Goal: Transaction & Acquisition: Purchase product/service

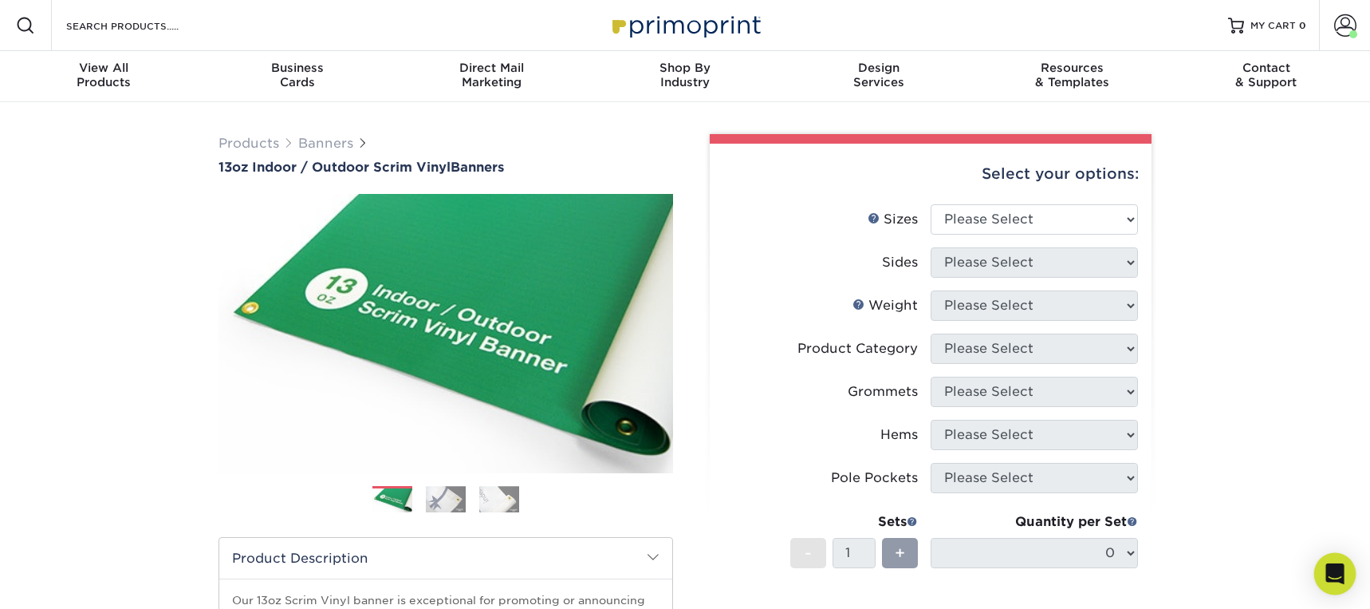
click at [1333, 576] on icon "Open Intercom Messenger" at bounding box center [1335, 573] width 18 height 21
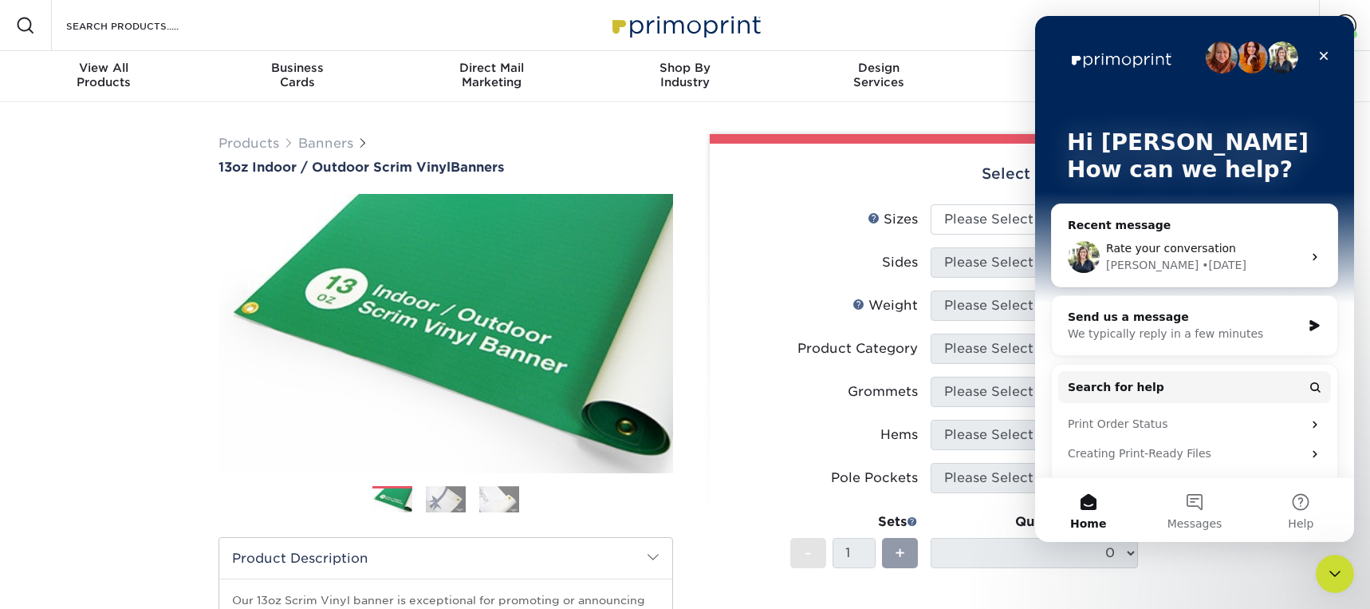
click at [1176, 246] on span "Rate your conversation" at bounding box center [1171, 248] width 130 height 13
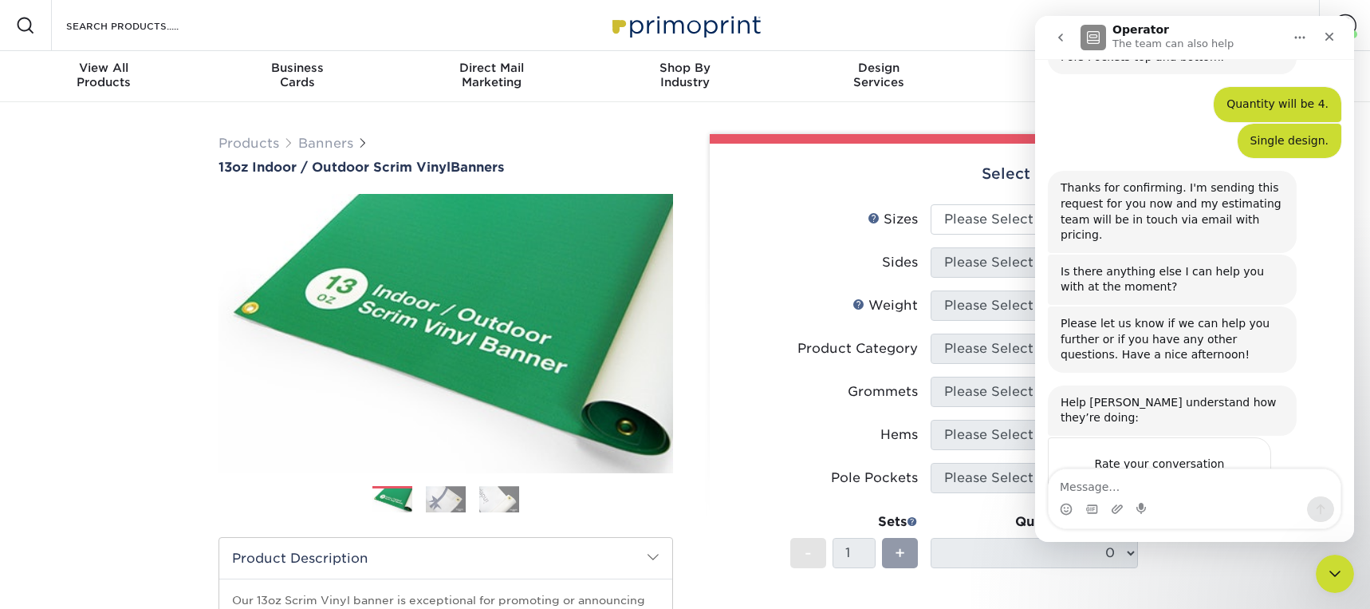
scroll to position [1400, 0]
click at [120, 231] on div "Products Banners 13oz Indoor / Outdoor Scrim Vinyl Banners Previous Next" at bounding box center [685, 540] width 1370 height 877
click at [1331, 567] on icon "Close Intercom Messenger" at bounding box center [1332, 571] width 19 height 19
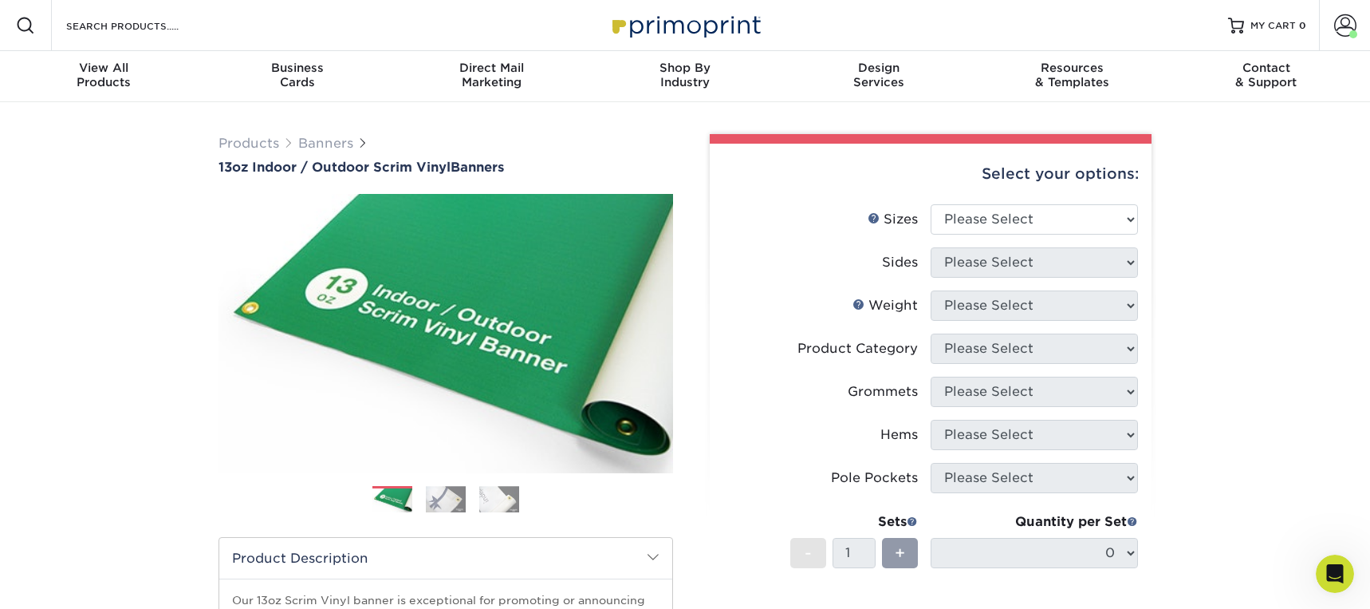
scroll to position [1, 0]
click at [1344, 28] on span at bounding box center [1346, 25] width 22 height 22
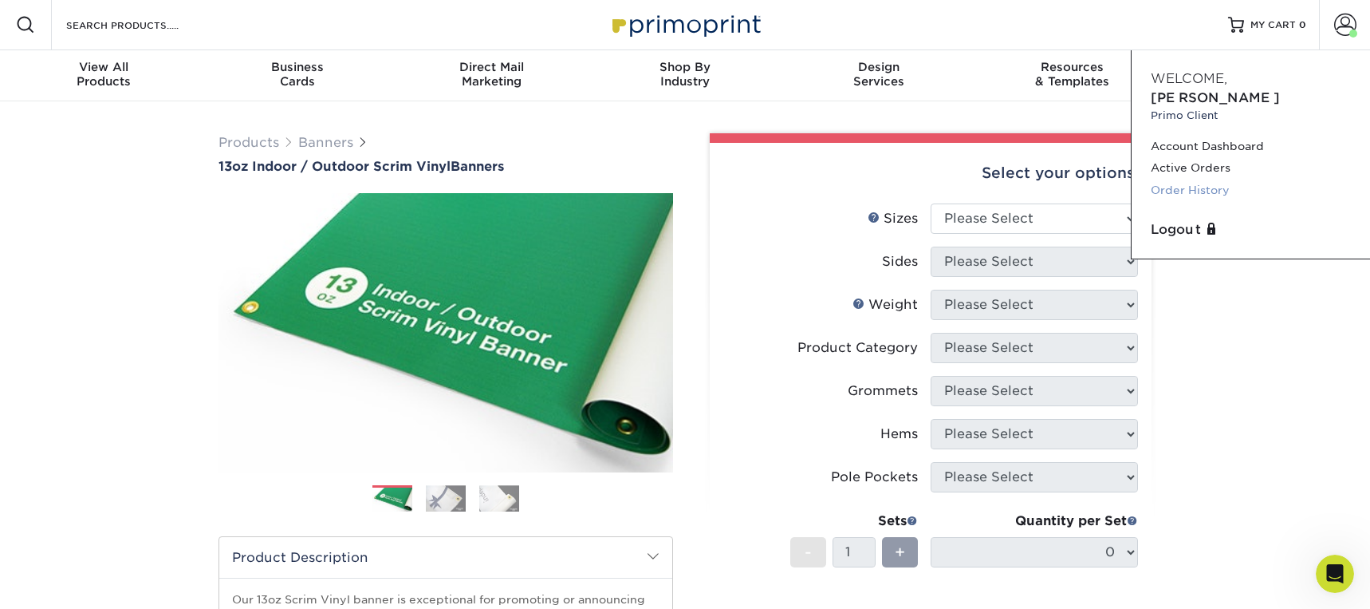
click at [1189, 179] on link "Order History" at bounding box center [1251, 190] width 200 height 22
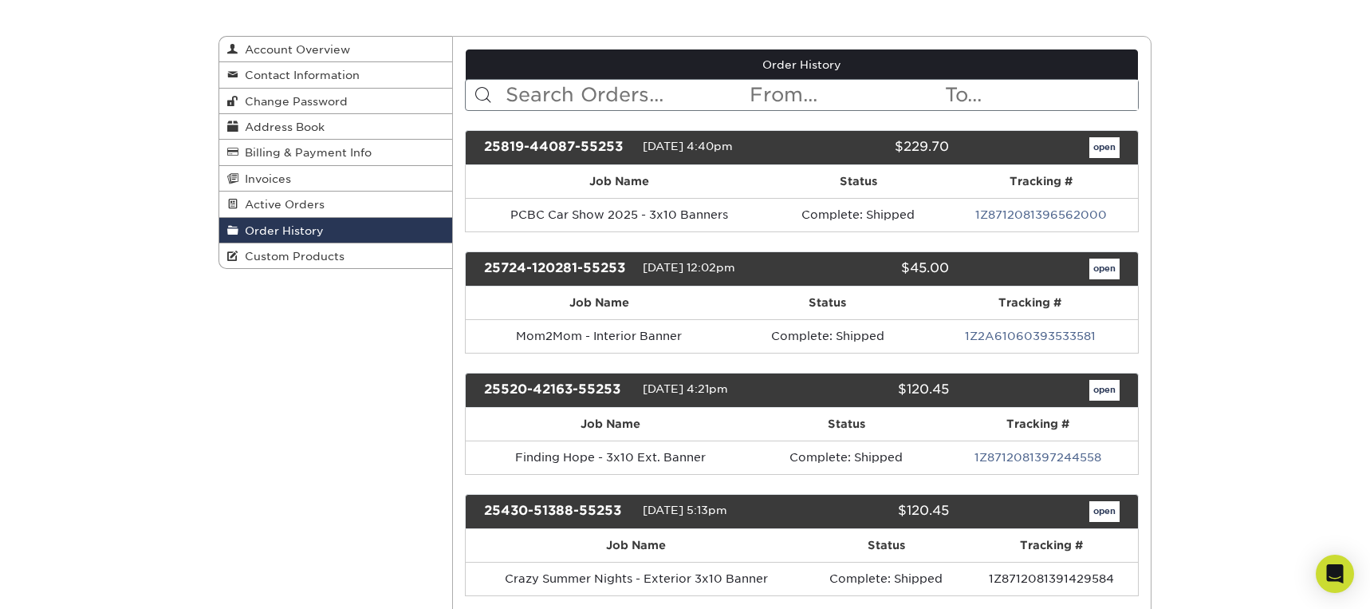
scroll to position [160, 0]
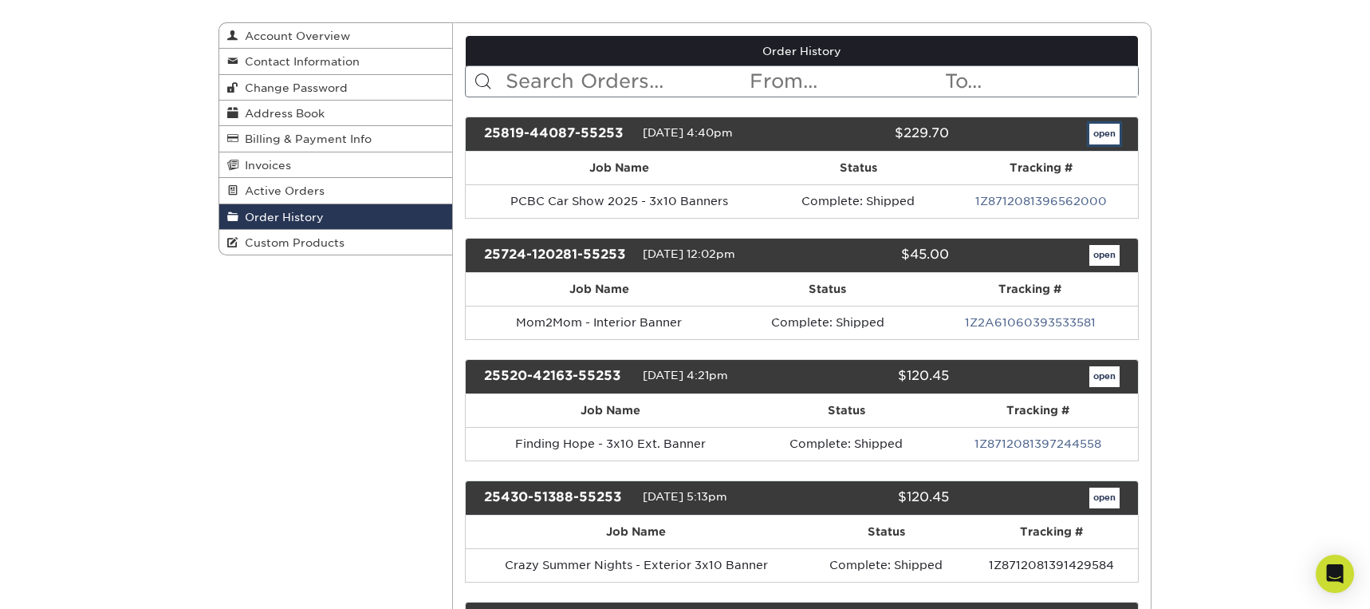
click at [1105, 132] on link "open" at bounding box center [1105, 134] width 30 height 21
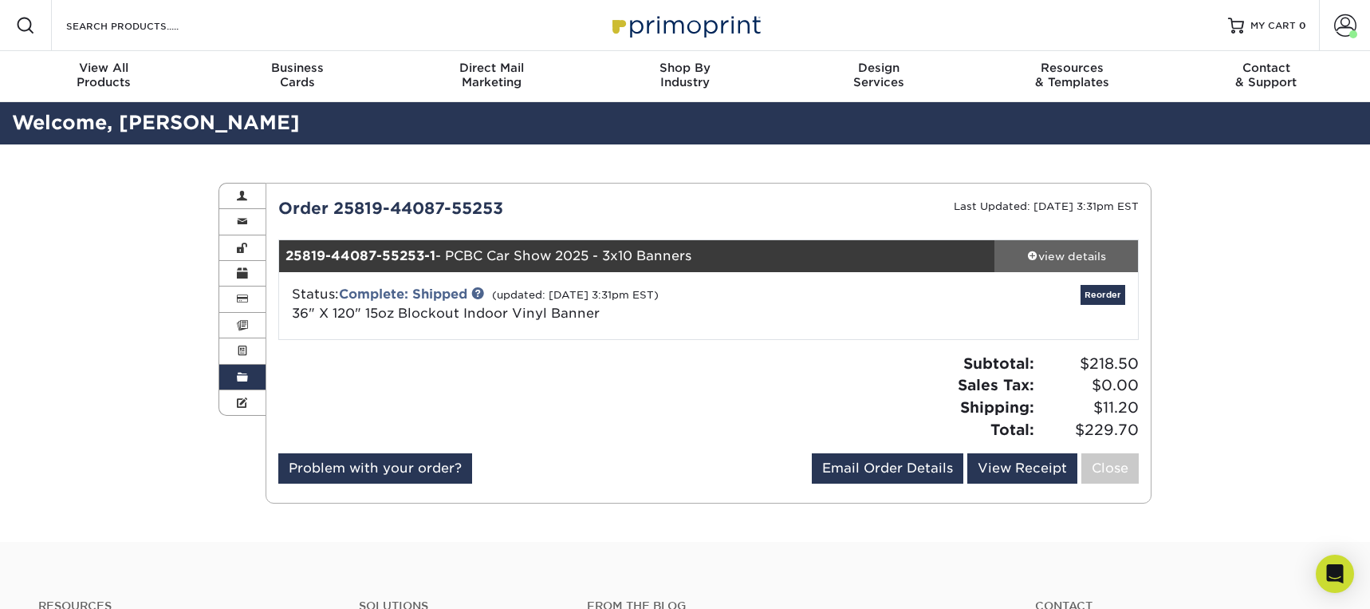
click at [1036, 254] on div "view details" at bounding box center [1067, 256] width 144 height 16
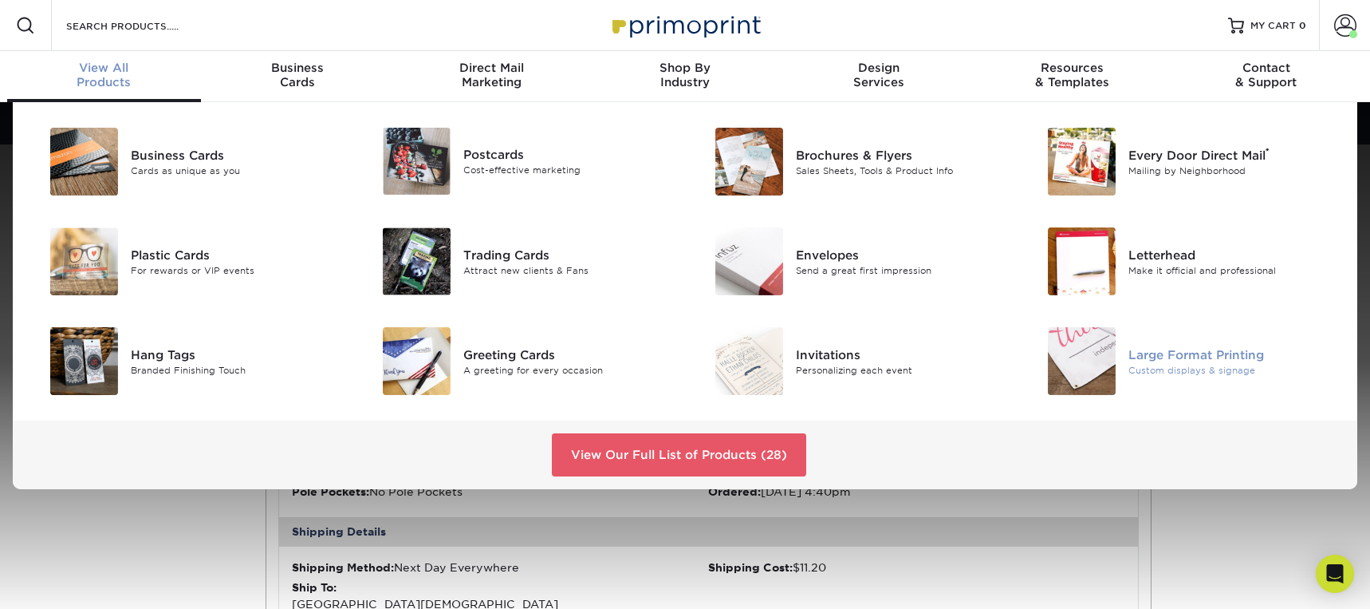
click at [1213, 355] on div "Large Format Printing" at bounding box center [1234, 354] width 210 height 18
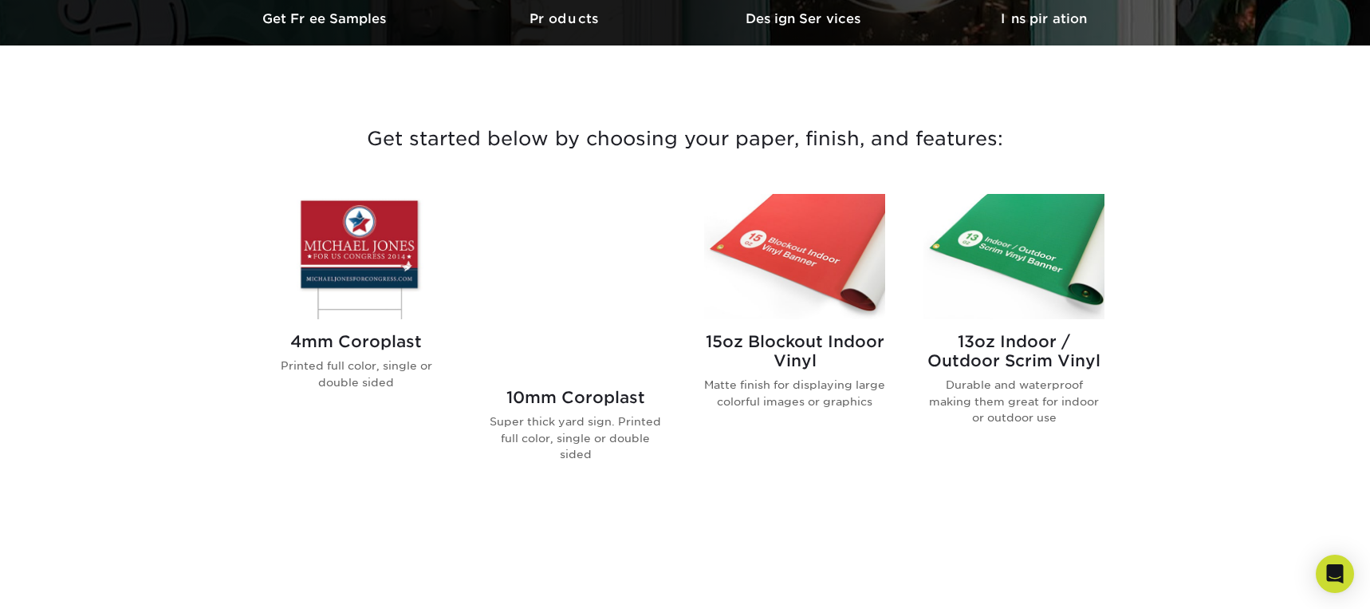
scroll to position [529, 0]
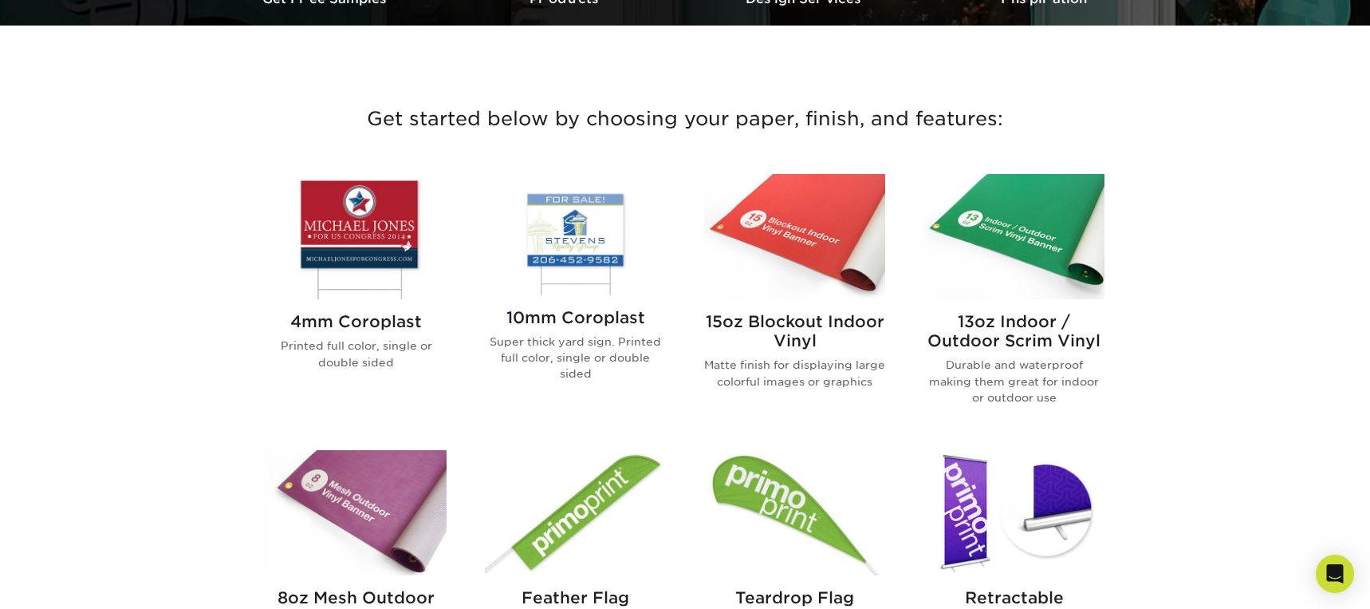
click at [809, 250] on img at bounding box center [794, 236] width 181 height 125
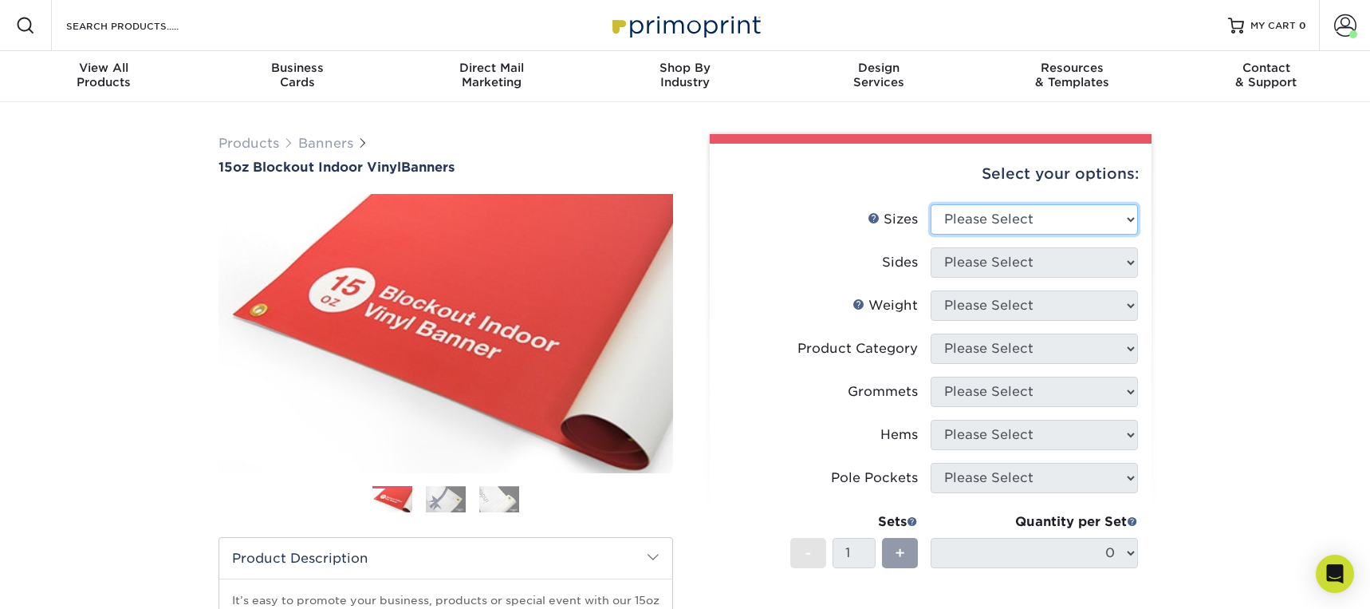
click at [1054, 222] on select "Please Select 17" x 32" 18" x 24" 21" x 192" 22" x 35" 22" x 69" 24" x 36" 24" …" at bounding box center [1034, 219] width 207 height 30
select select "36.00x120.00"
click at [931, 204] on select "Please Select 17" x 32" 18" x 24" 21" x 192" 22" x 35" 22" x 69" 24" x 36" 24" …" at bounding box center [1034, 219] width 207 height 30
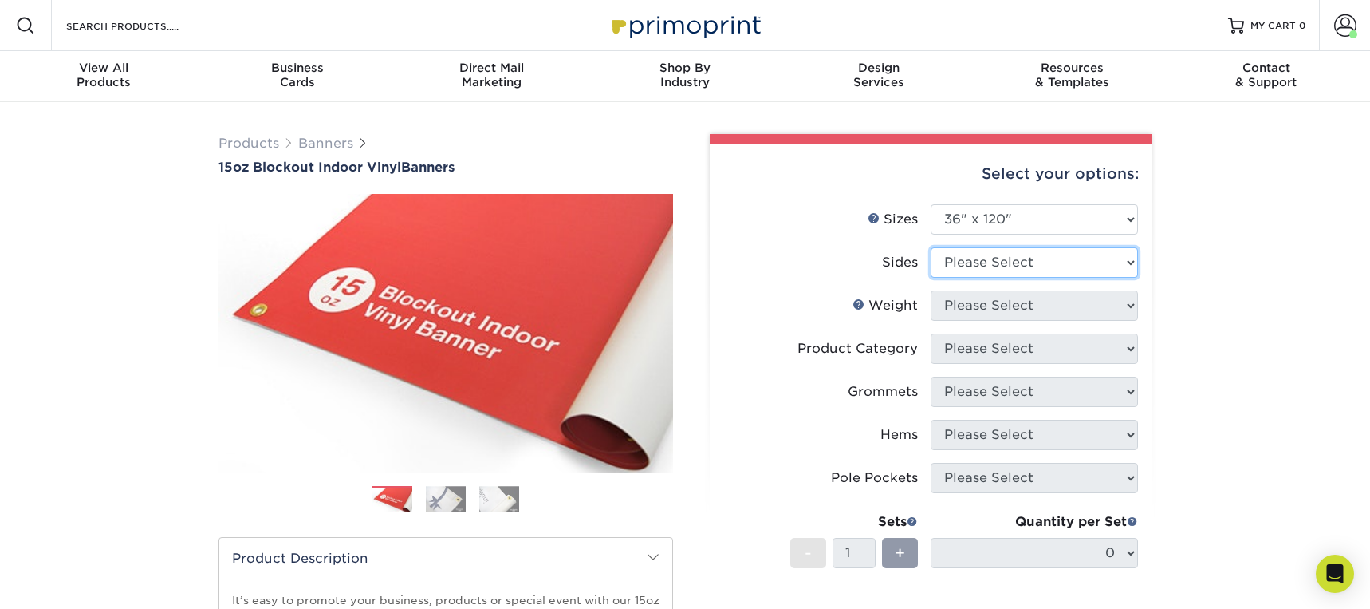
click at [1125, 261] on select "Please Select Print Both Sides Print Front Only" at bounding box center [1034, 262] width 207 height 30
select select "13abbda7-1d64-4f25-8bb2-c179b224825d"
click at [931, 247] on select "Please Select Print Both Sides Print Front Only" at bounding box center [1034, 262] width 207 height 30
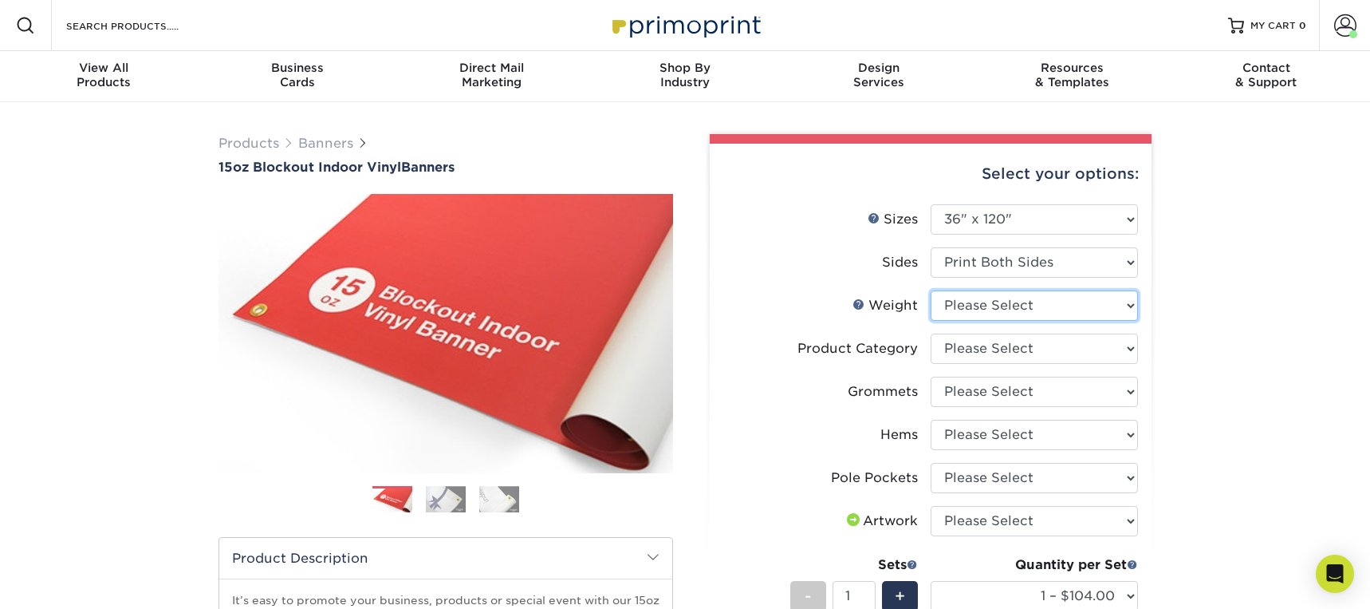
click at [1091, 302] on select "Please Select 15OZBLOCKOUT" at bounding box center [1034, 305] width 207 height 30
select select "15OZBLOCKOUT"
click at [931, 290] on select "Please Select 15OZBLOCKOUT" at bounding box center [1034, 305] width 207 height 30
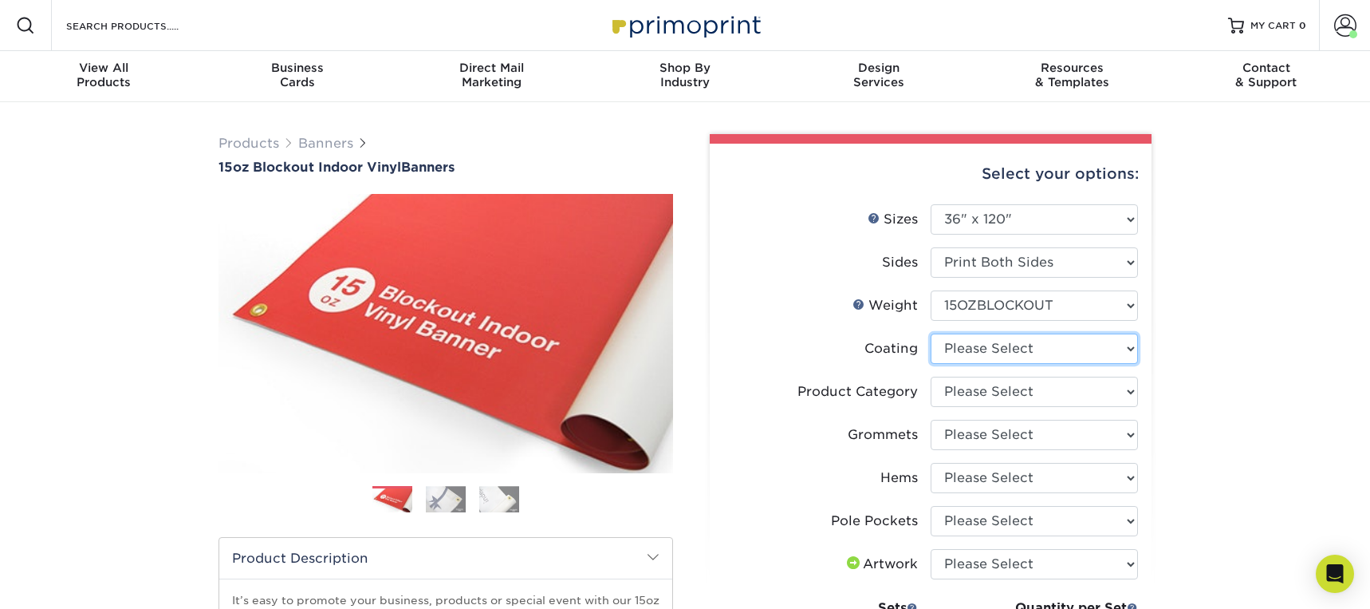
click at [1070, 355] on select at bounding box center [1034, 348] width 207 height 30
select select "3e7618de-abca-4bda-9f97-8b9129e913d8"
click at [931, 333] on select at bounding box center [1034, 348] width 207 height 30
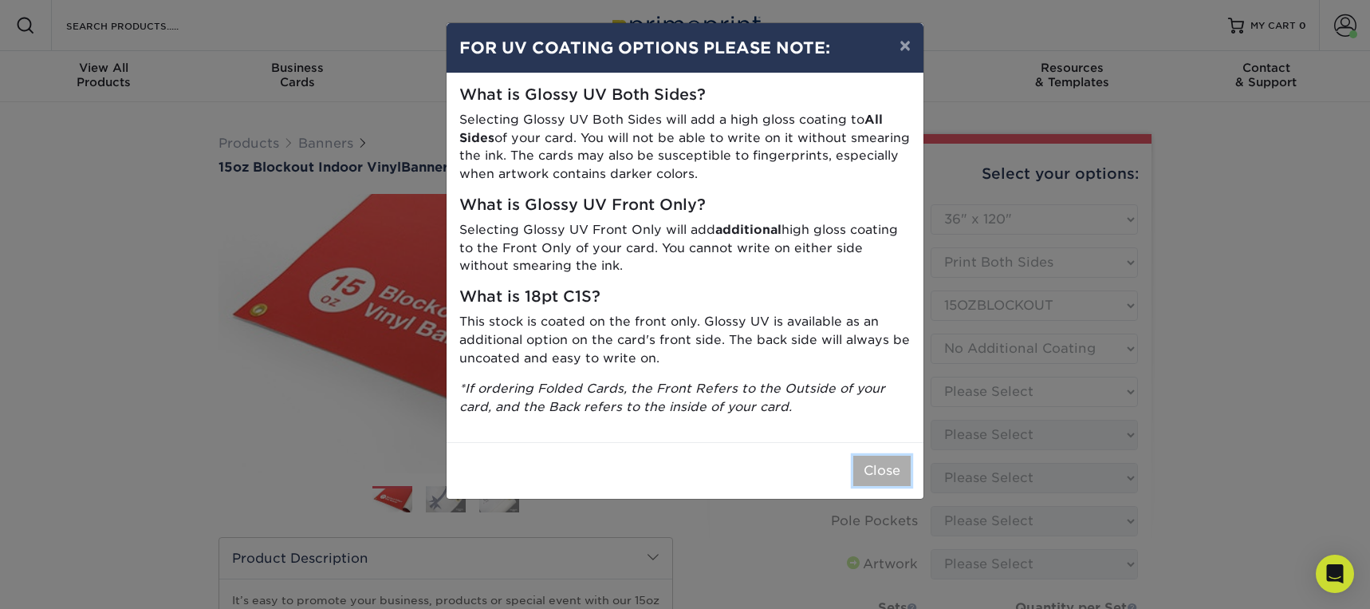
click at [884, 462] on button "Close" at bounding box center [882, 470] width 57 height 30
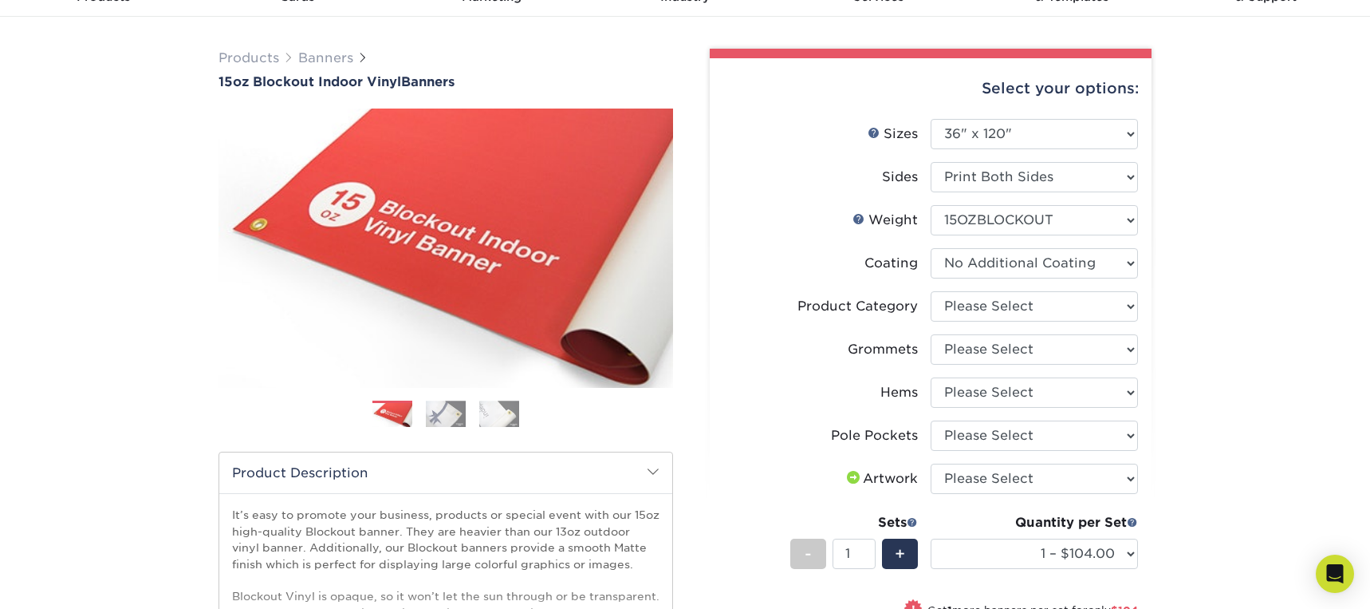
scroll to position [87, 0]
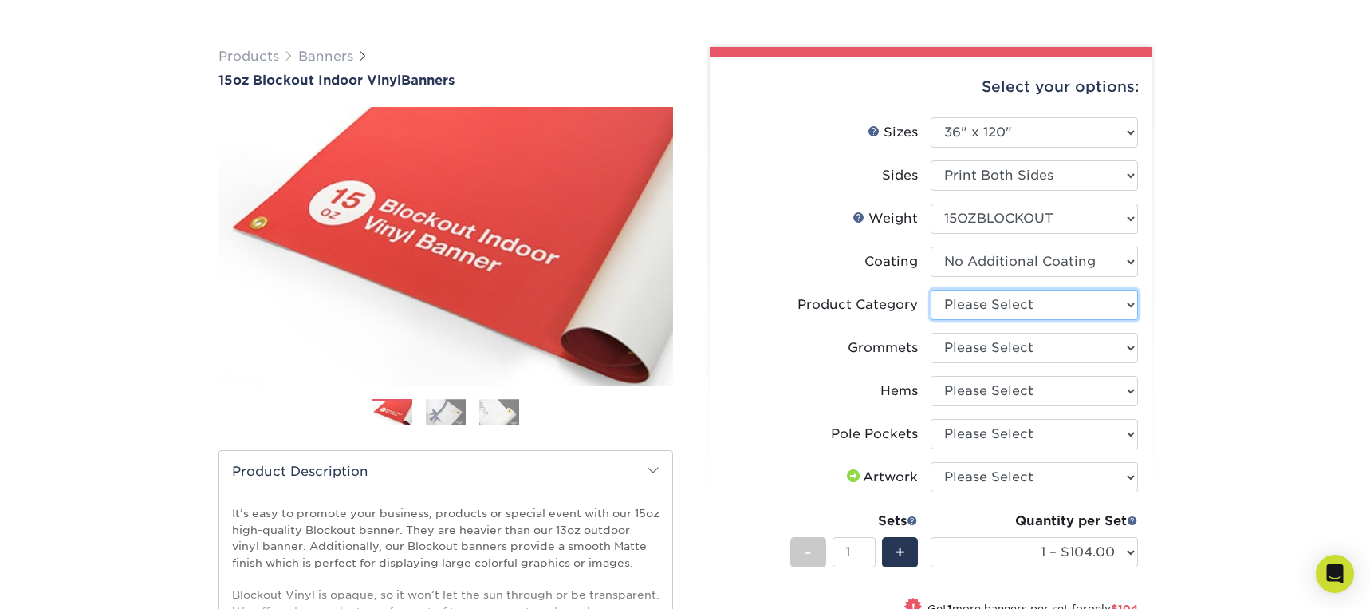
click at [1055, 304] on select "Please Select 15oz Blockout Vinyl" at bounding box center [1034, 305] width 207 height 30
select select "ab63990c-71be-4401-8343-b30abfa5ad7c"
click at [931, 290] on select "Please Select 15oz Blockout Vinyl" at bounding box center [1034, 305] width 207 height 30
click at [1083, 357] on select "Please Select No Grommets Yes, Grommet All 4 Corners Yes, Grommets Every 2 ft." at bounding box center [1034, 348] width 207 height 30
select select "844af484-45a3-48a0-88de-19e51b139d69"
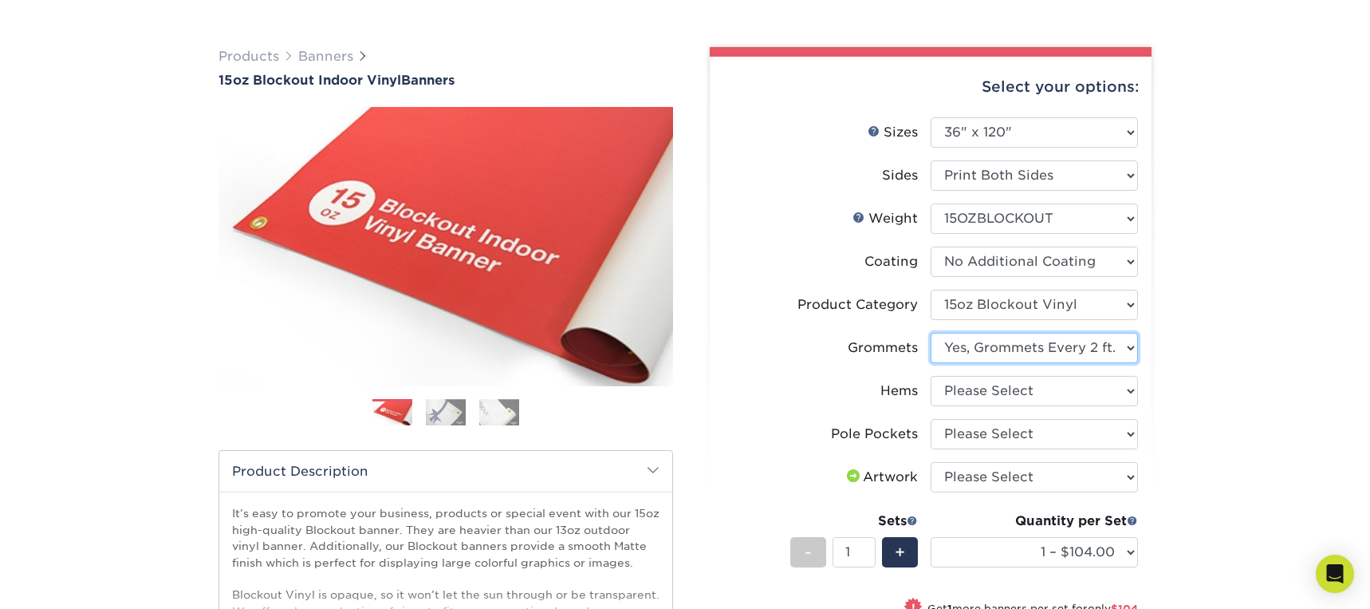
click at [931, 333] on select "Please Select No Grommets Yes, Grommet All 4 Corners Yes, Grommets Every 2 ft." at bounding box center [1034, 348] width 207 height 30
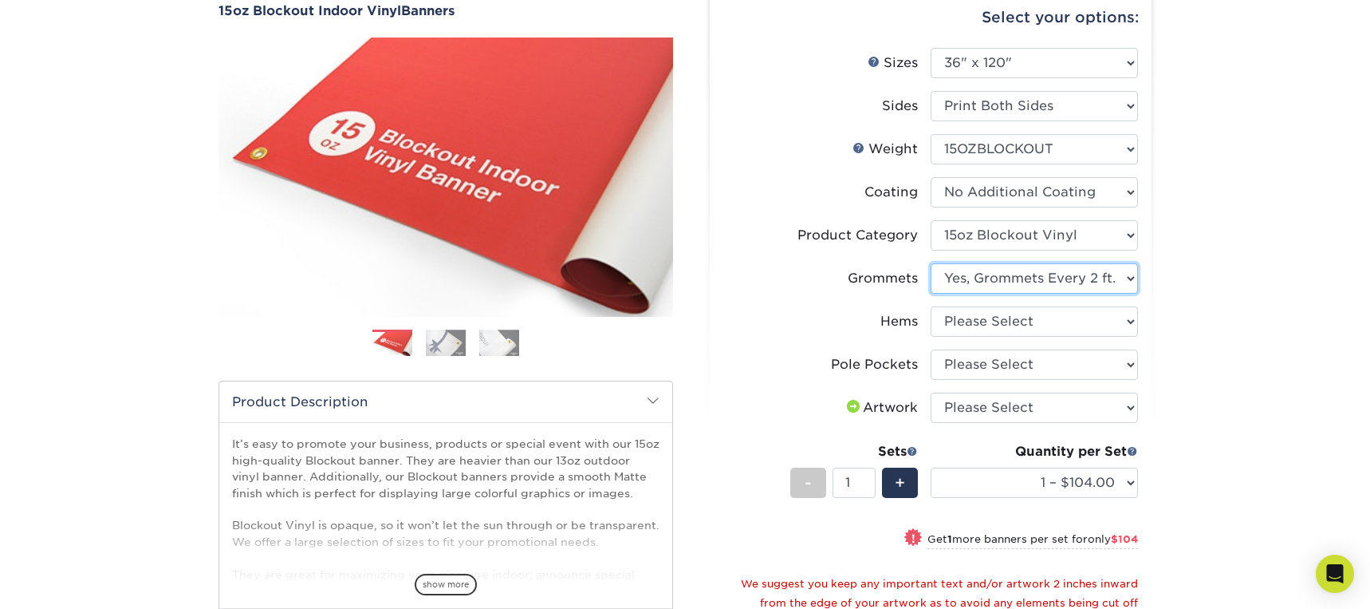
scroll to position [159, 0]
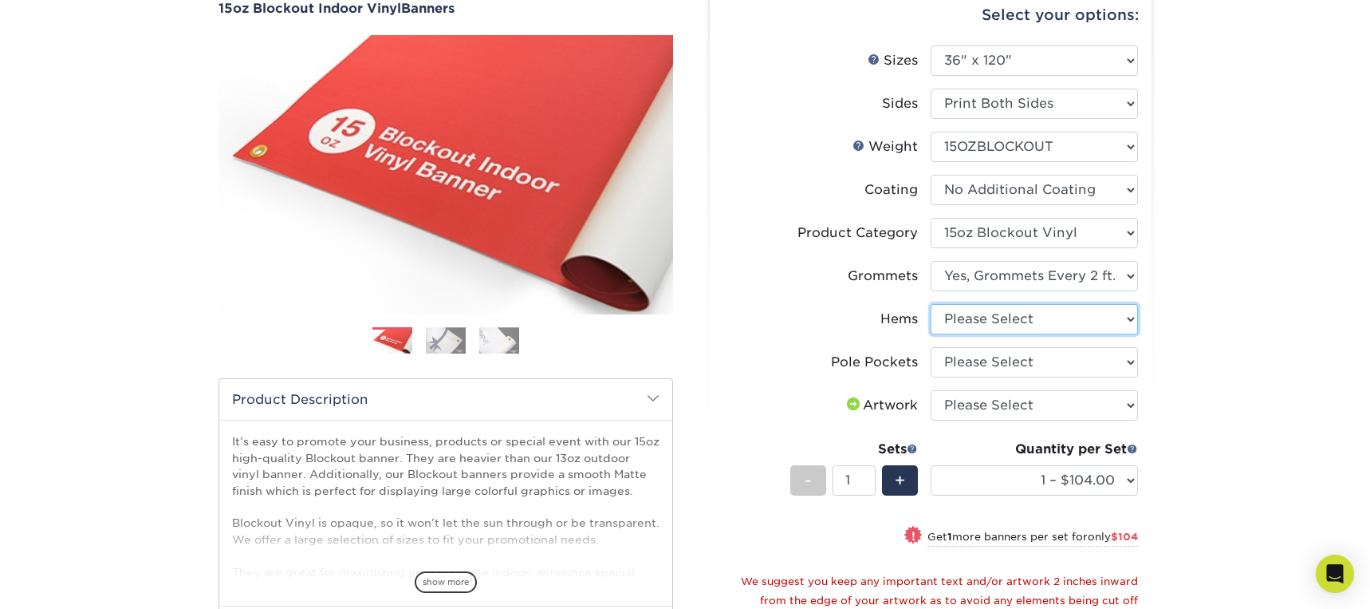
click at [1093, 313] on select "Please Select No Hems/Pole Pockets Yes, Hems Top and Bottom Only Yes, Hems All …" at bounding box center [1034, 319] width 207 height 30
select select "799b34bf-ff99-4291-b254-51157b744628"
click at [931, 304] on select "Please Select No Hems/Pole Pockets Yes, Hems Top and Bottom Only Yes, Hems All …" at bounding box center [1034, 319] width 207 height 30
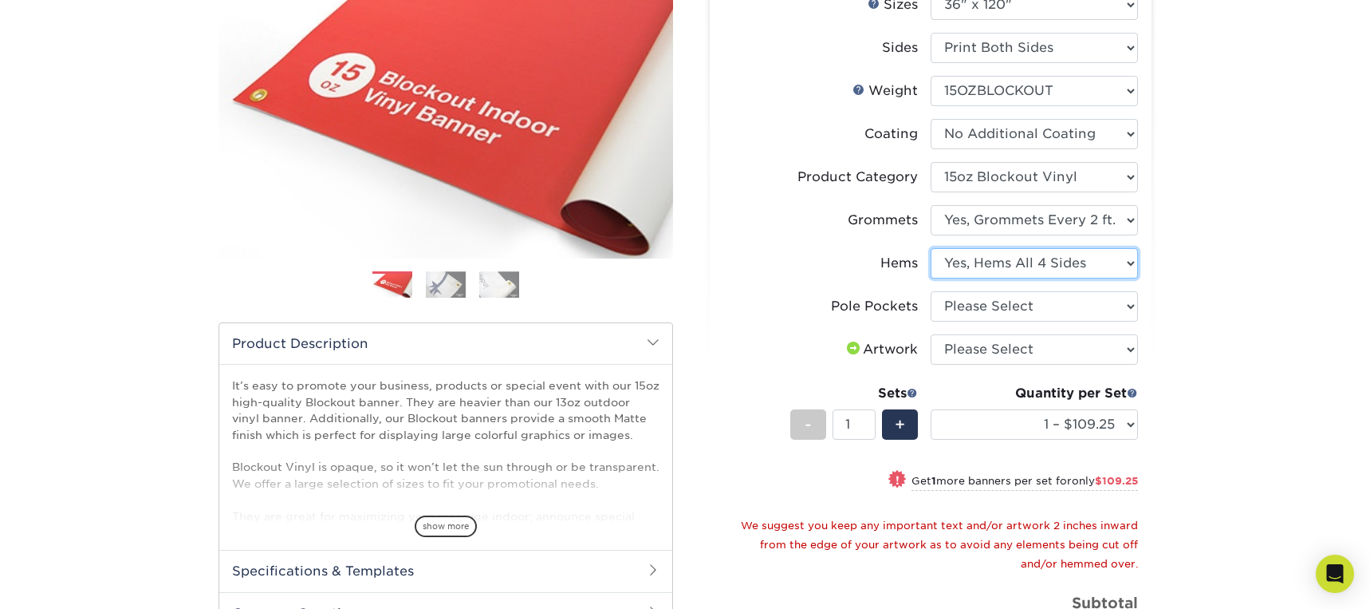
scroll to position [217, 0]
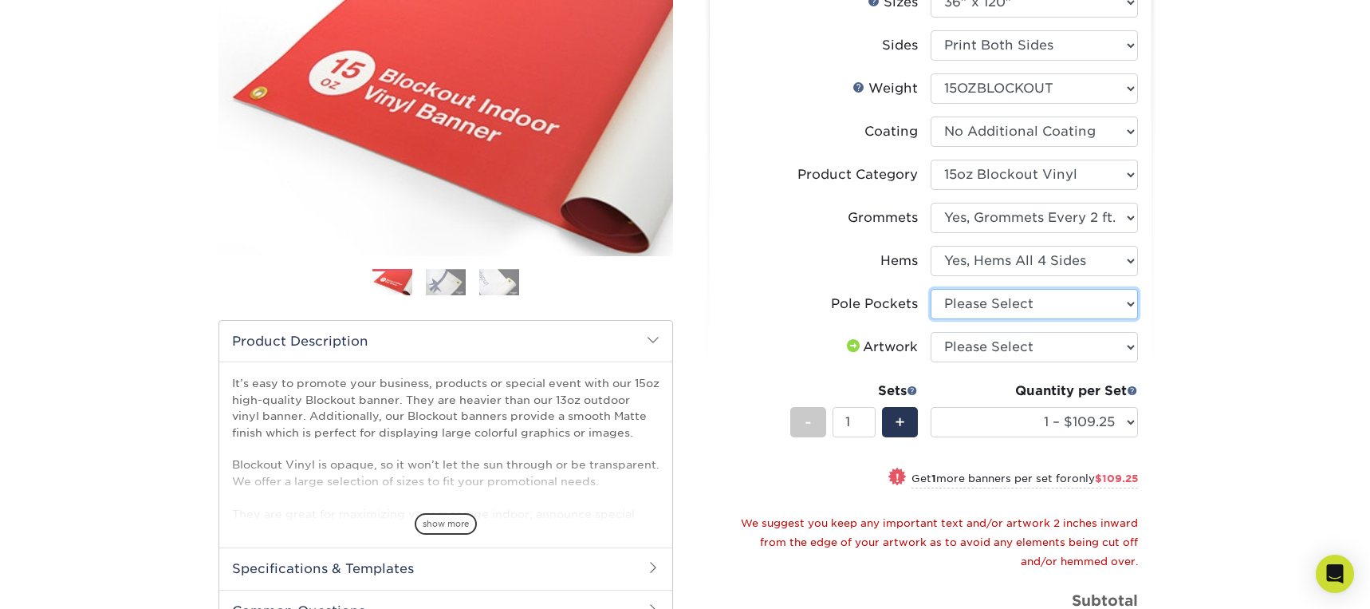
click at [1065, 292] on select "Please Select No Pole Pockets 2 in. Left and Right 2 in. Top and Bottom 4 in. L…" at bounding box center [1034, 304] width 207 height 30
select select "462c5fe9-21e9-49a0-afb4-1c6e8664fe13"
click at [931, 289] on select "Please Select No Pole Pockets 2 in. Left and Right 2 in. Top and Bottom 4 in. L…" at bounding box center [1034, 304] width 207 height 30
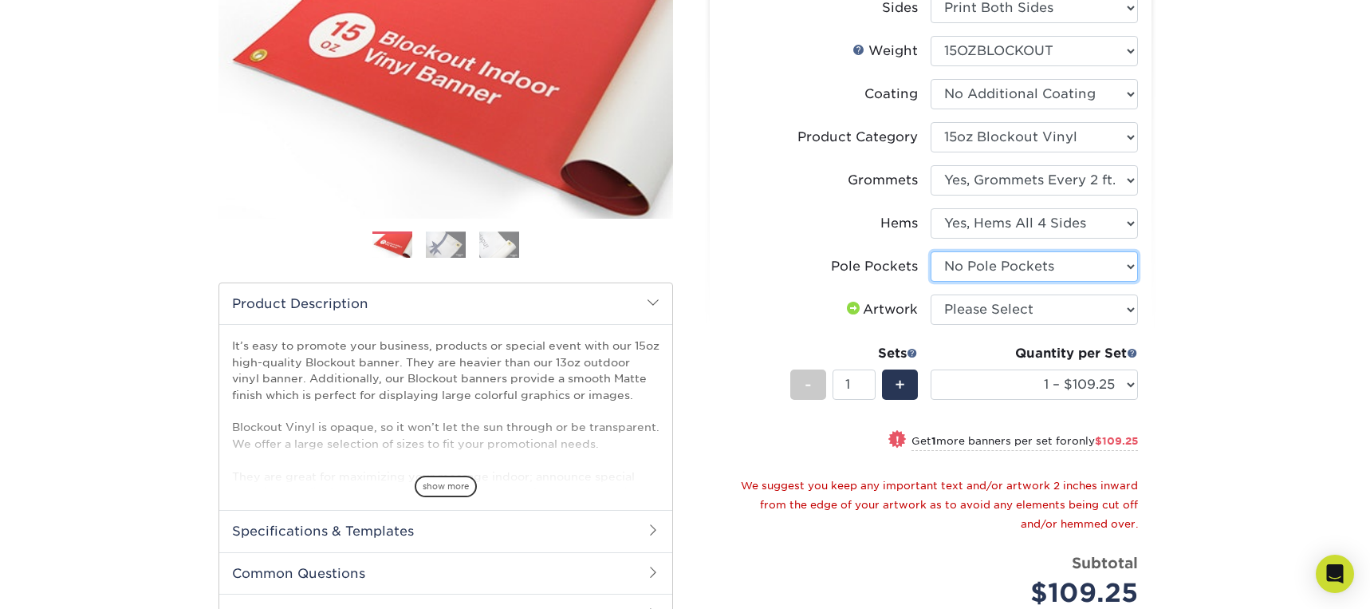
scroll to position [268, 0]
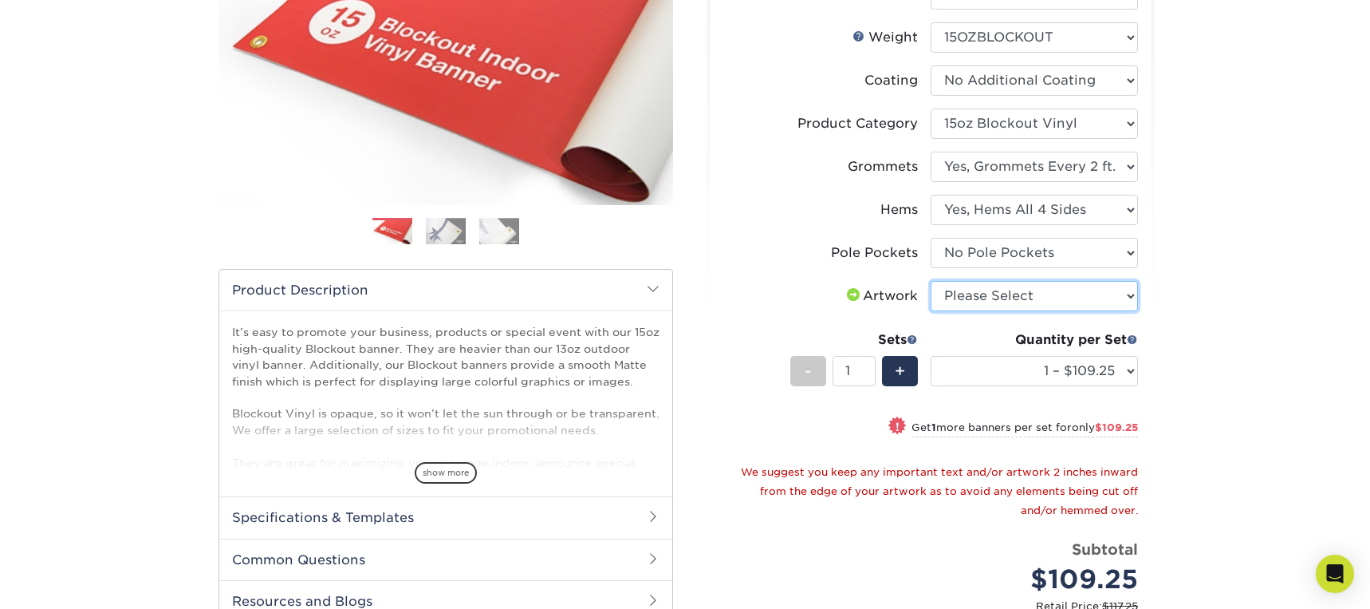
click at [1096, 298] on select "Please Select I will upload files I need a design - $50" at bounding box center [1034, 296] width 207 height 30
select select "upload"
click at [931, 281] on select "Please Select I will upload files I need a design - $50" at bounding box center [1034, 296] width 207 height 30
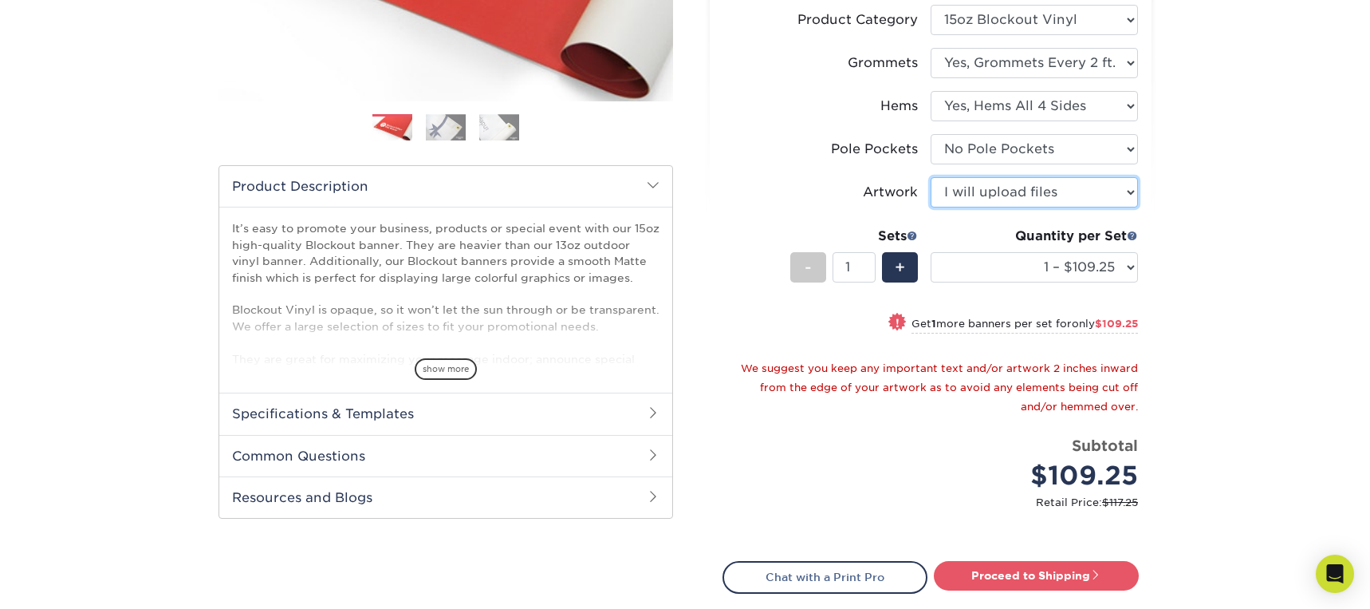
scroll to position [376, 0]
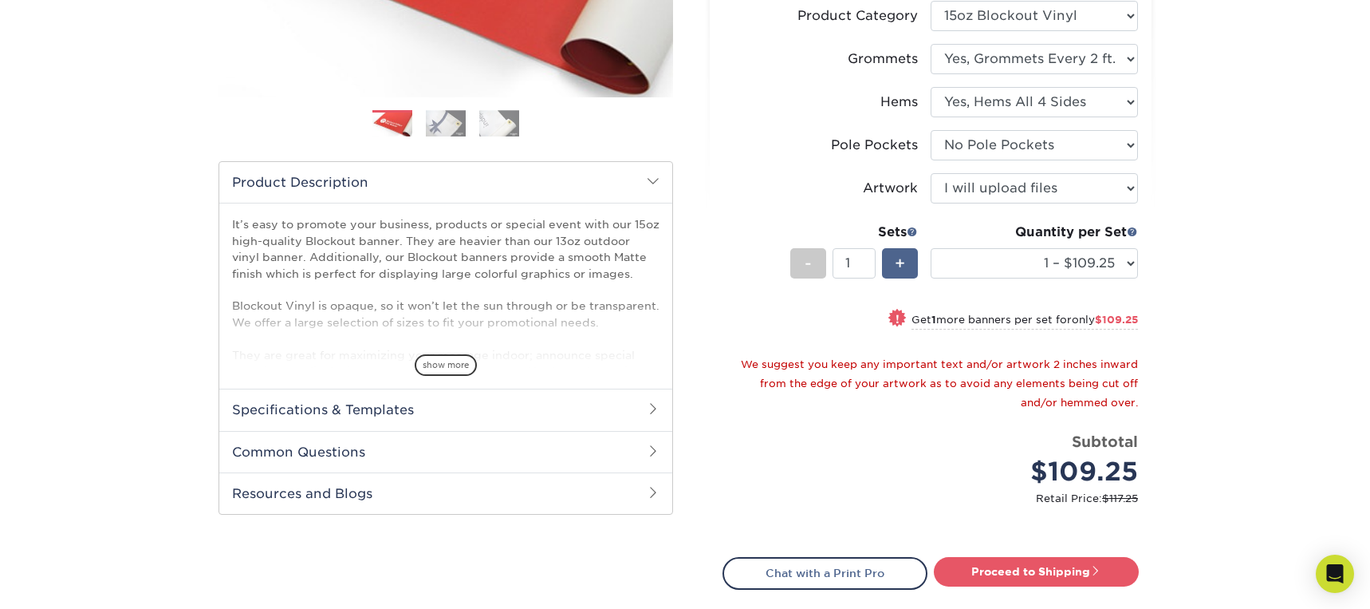
click at [899, 262] on span "+" at bounding box center [900, 263] width 10 height 24
click at [810, 265] on span "-" at bounding box center [808, 263] width 7 height 24
type input "1"
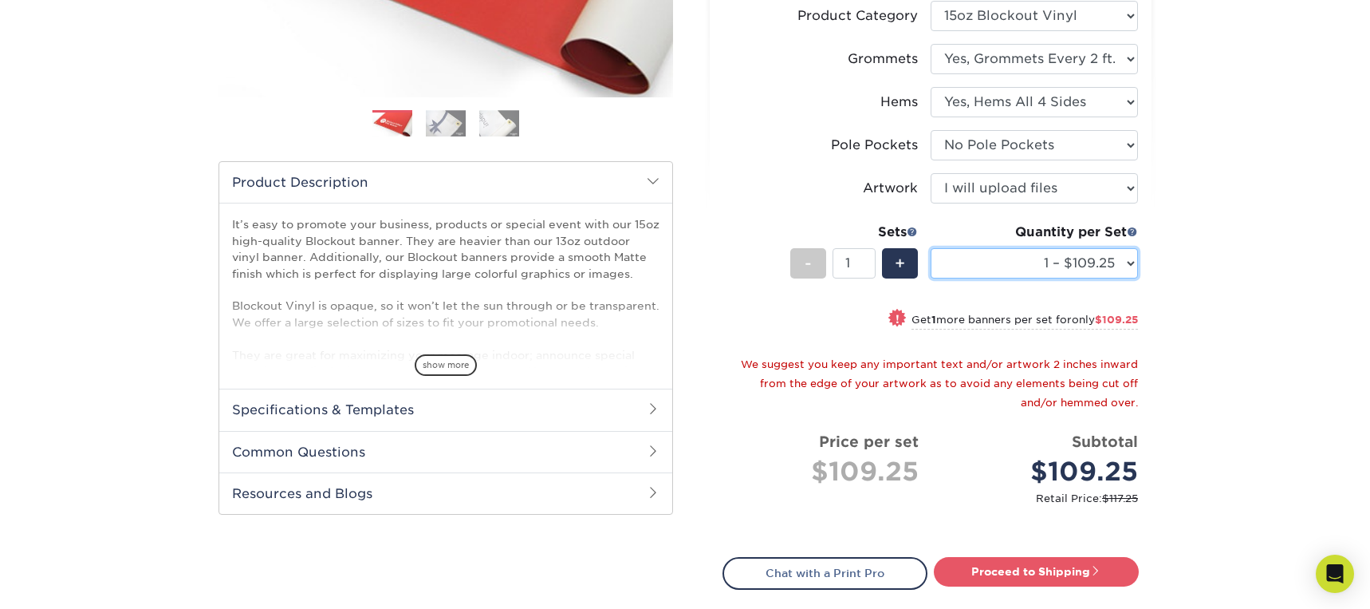
click at [1119, 263] on select "1 – $109.25 2 – $218.50 3 – $327.75 4 – $437.00 5 – $545.25 6 – $654.50 7 – $76…" at bounding box center [1034, 263] width 207 height 30
select select "2 – $218.50"
click at [931, 248] on select "1 – $109.25 2 – $218.50 3 – $327.75 4 – $437.00 5 – $545.25 6 – $654.50 7 – $76…" at bounding box center [1034, 263] width 207 height 30
